Goal: Information Seeking & Learning: Learn about a topic

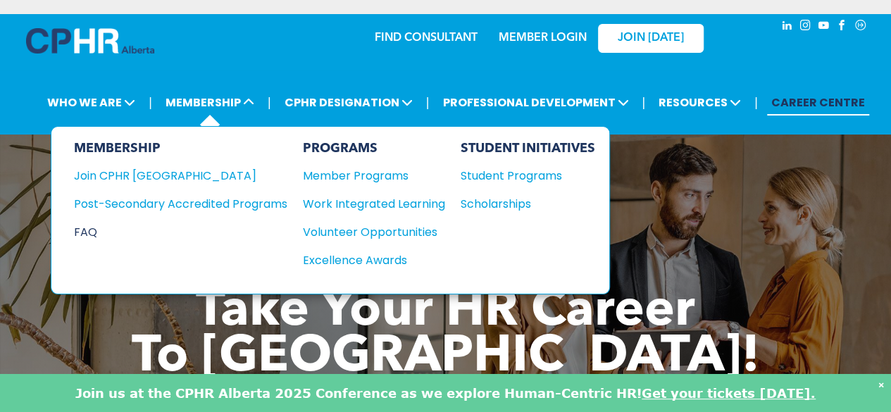
click at [97, 223] on div "FAQ" at bounding box center [170, 232] width 192 height 18
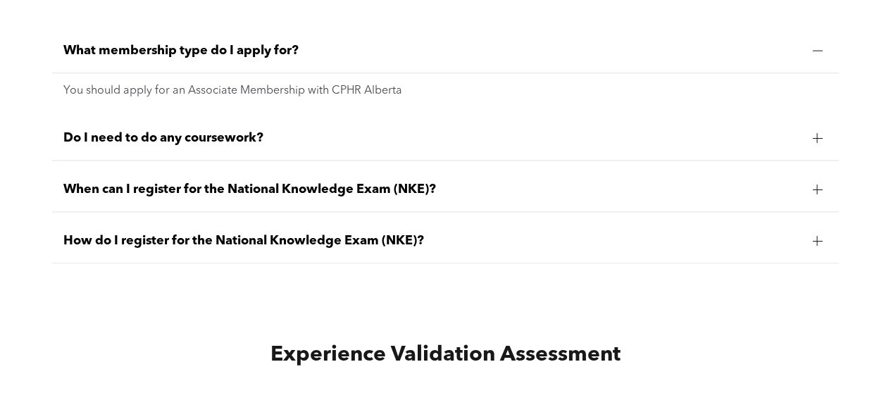
scroll to position [3436, 0]
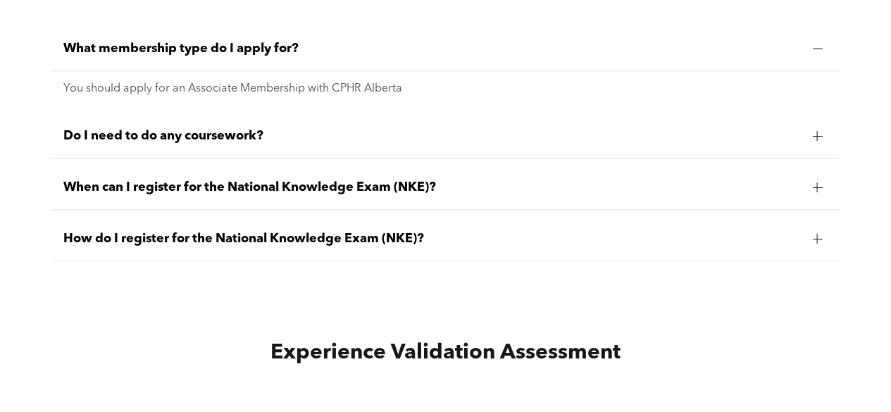
click at [821, 131] on div at bounding box center [817, 136] width 10 height 10
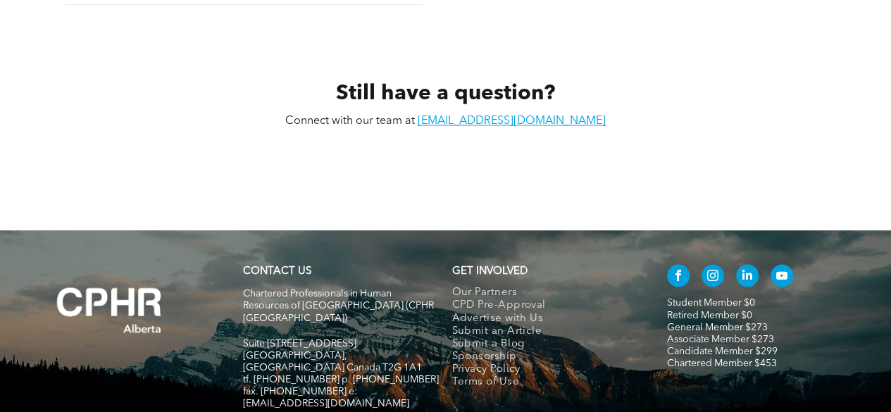
scroll to position [6450, 0]
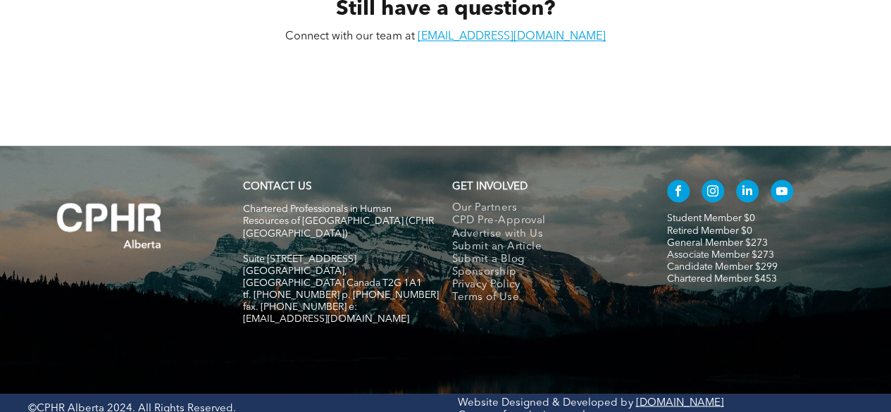
click at [689, 254] on link "Associate Member $273" at bounding box center [720, 254] width 107 height 10
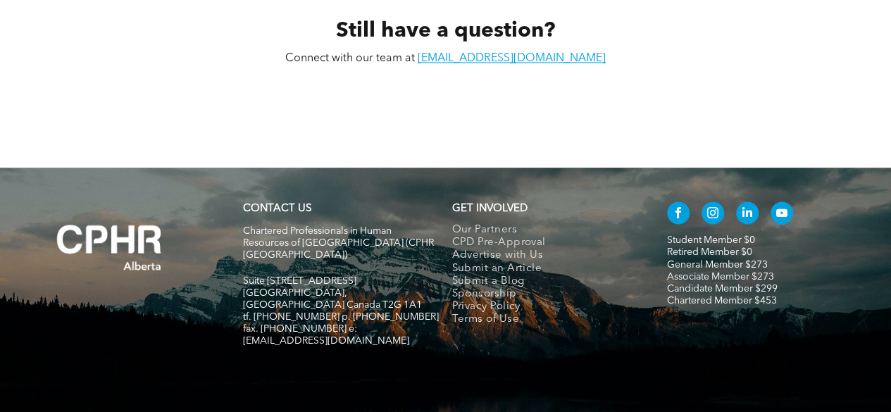
scroll to position [6436, 0]
